Goal: Information Seeking & Learning: Learn about a topic

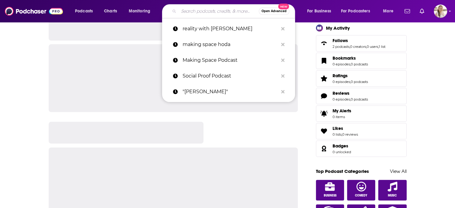
click at [189, 11] on input "Search podcasts, credits, & more..." at bounding box center [219, 11] width 80 height 10
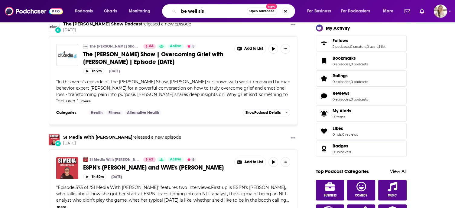
type input "be well sis"
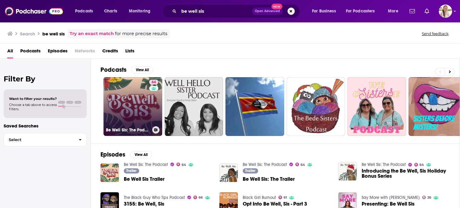
click at [134, 91] on link "64 Be Well Sis: The Podcast" at bounding box center [132, 106] width 59 height 59
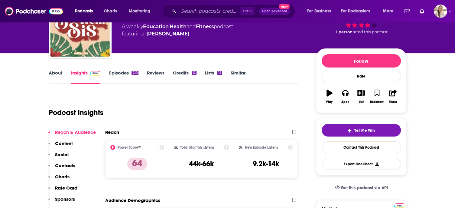
scroll to position [40, 0]
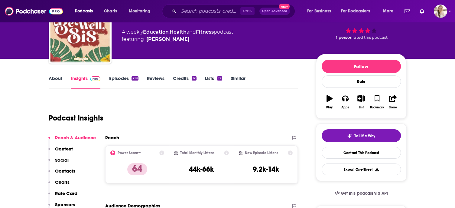
click at [49, 87] on link "About" at bounding box center [56, 82] width 14 height 14
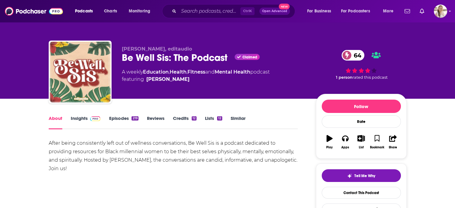
click at [87, 121] on link "Insights" at bounding box center [86, 122] width 30 height 14
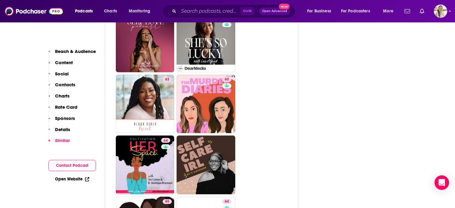
scroll to position [1235, 0]
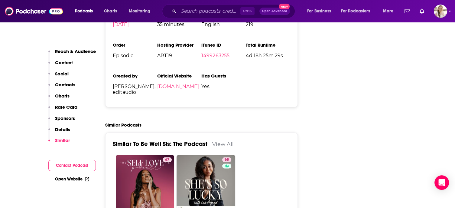
scroll to position [1096, 0]
